Goal: Find specific page/section: Find specific page/section

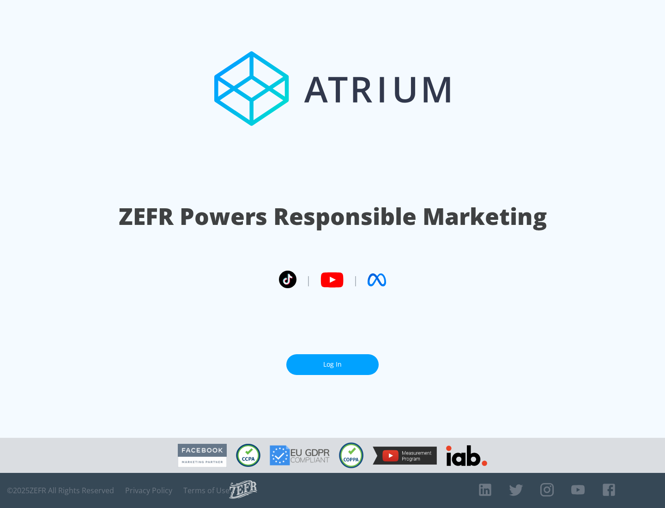
click at [333, 364] on link "Log In" at bounding box center [332, 364] width 92 height 21
